Goal: Information Seeking & Learning: Learn about a topic

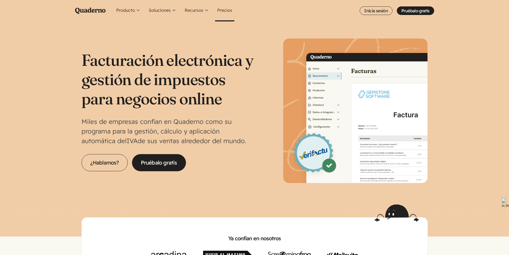
click at [226, 10] on link "Precios" at bounding box center [224, 10] width 19 height 21
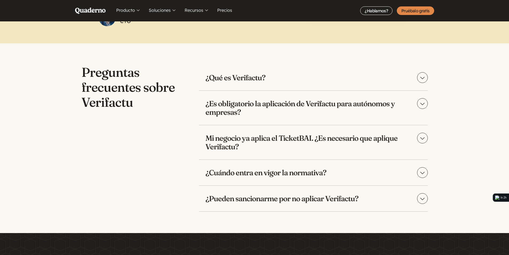
scroll to position [1070, 0]
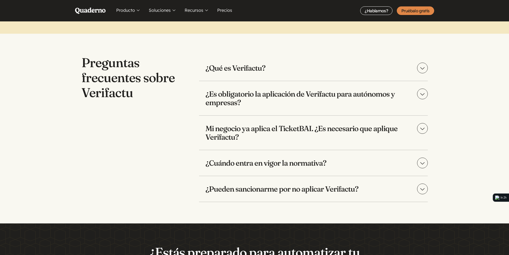
click at [418, 132] on h3 "Mi negocio ya aplica el TicketBAI. ¿Es necesario que aplique Verifactu?" at bounding box center [313, 133] width 229 height 34
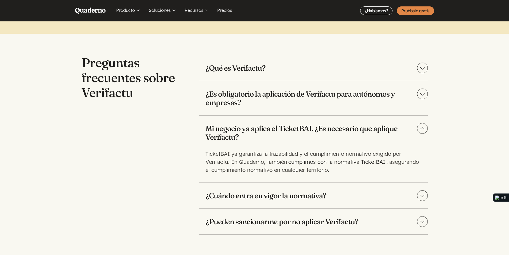
click at [418, 130] on summary "Mi negocio ya aplica el TicketBAI. ¿Es necesario que aplique Verifactu?" at bounding box center [313, 133] width 229 height 34
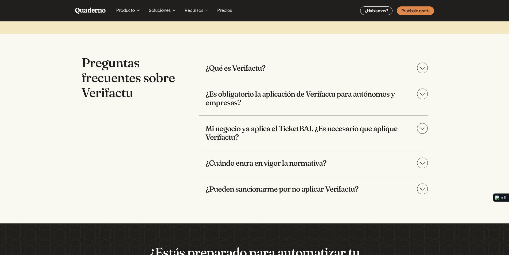
click at [418, 169] on h3 "¿Cuándo entra en vigor la normativa?" at bounding box center [313, 163] width 229 height 26
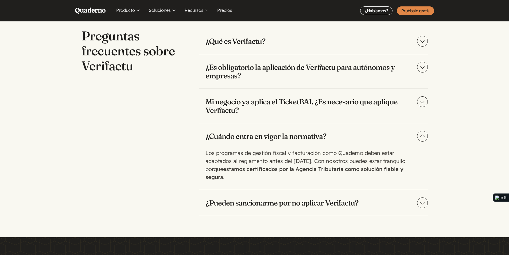
scroll to position [1123, 0]
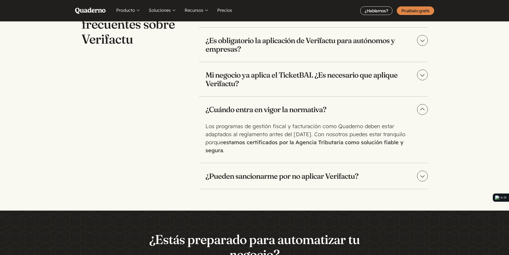
click at [424, 175] on summary "¿Pueden sancionarme por no aplicar Verifactu?" at bounding box center [313, 176] width 229 height 26
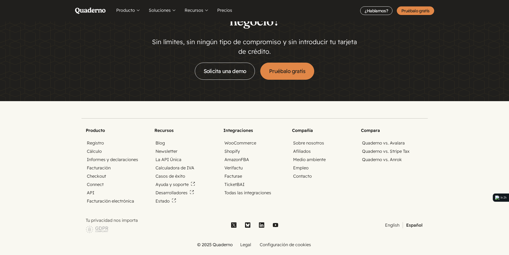
scroll to position [1391, 0]
